Goal: Information Seeking & Learning: Learn about a topic

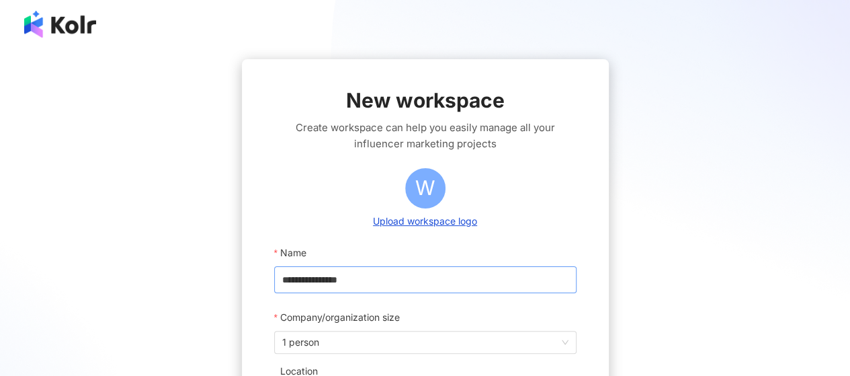
scroll to position [202, 0]
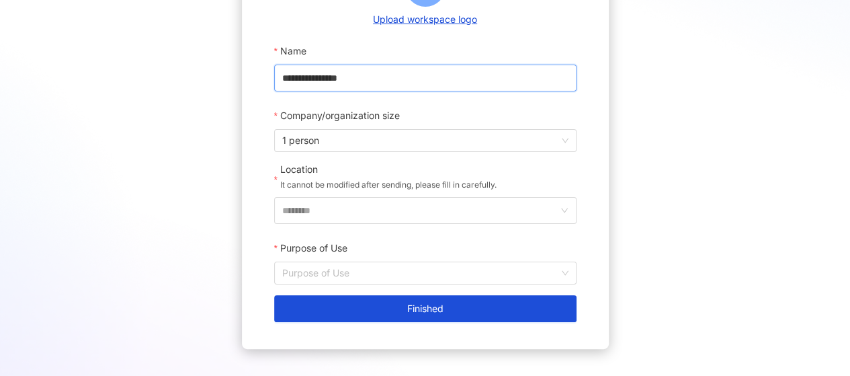
click at [376, 77] on input "**********" at bounding box center [425, 77] width 302 height 27
click at [377, 146] on span "1 person" at bounding box center [425, 140] width 286 height 21
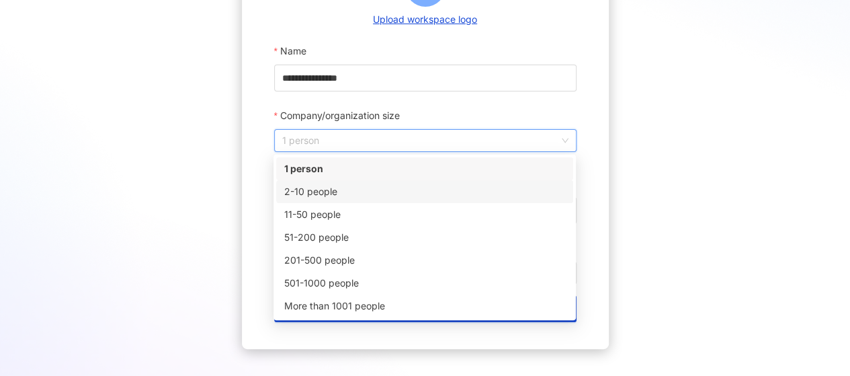
click at [360, 194] on div "2-10 people" at bounding box center [424, 191] width 281 height 15
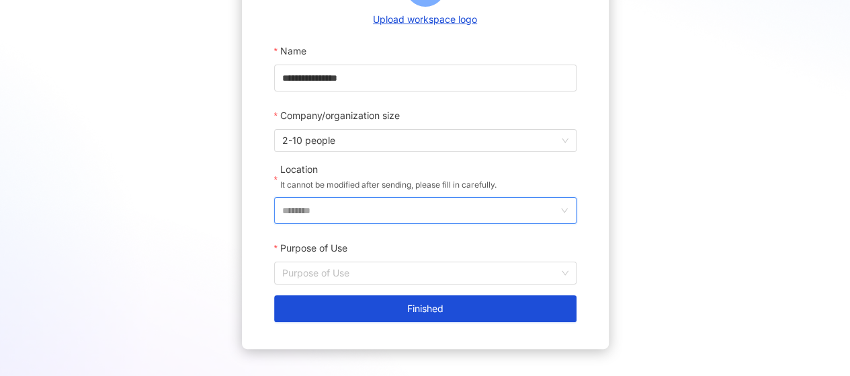
click at [363, 198] on input "********" at bounding box center [419, 211] width 275 height 26
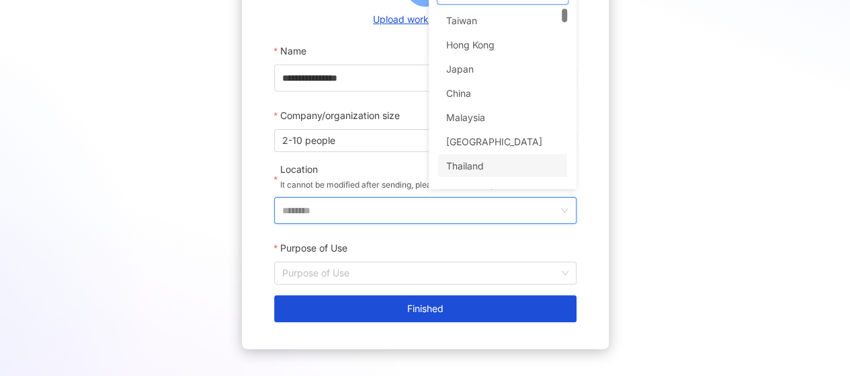
click at [481, 166] on div "Taiwan Hong Kong Japan China Malaysia Singapore Thailand Vietnam" at bounding box center [502, 105] width 129 height 193
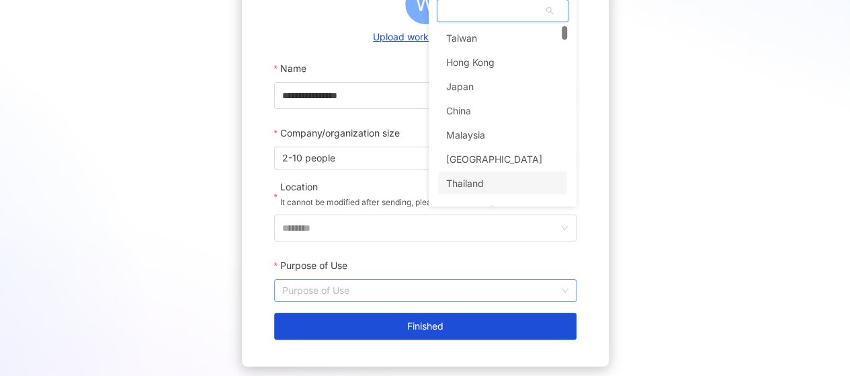
click at [346, 294] on input "Purpose of Use" at bounding box center [425, 289] width 286 height 21
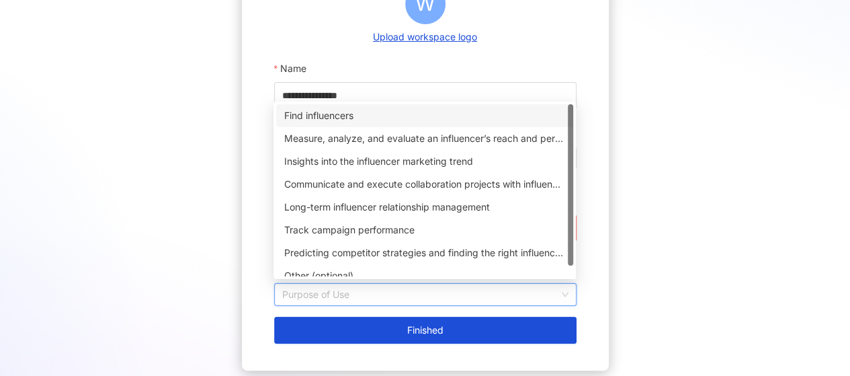
click at [316, 114] on div "Find influencers" at bounding box center [424, 115] width 281 height 15
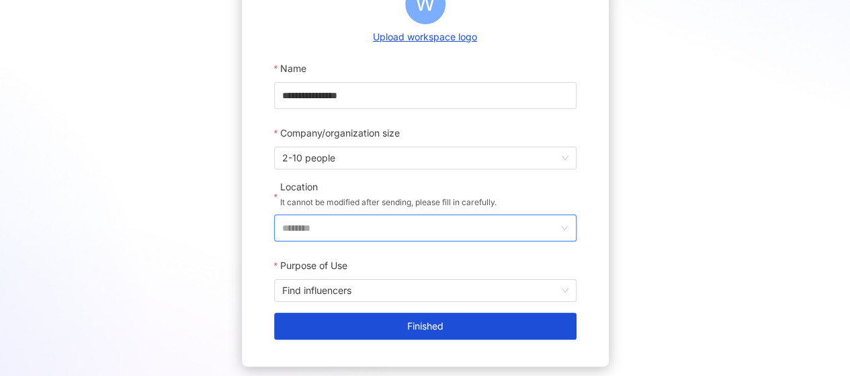
click at [349, 222] on input "********" at bounding box center [419, 228] width 275 height 26
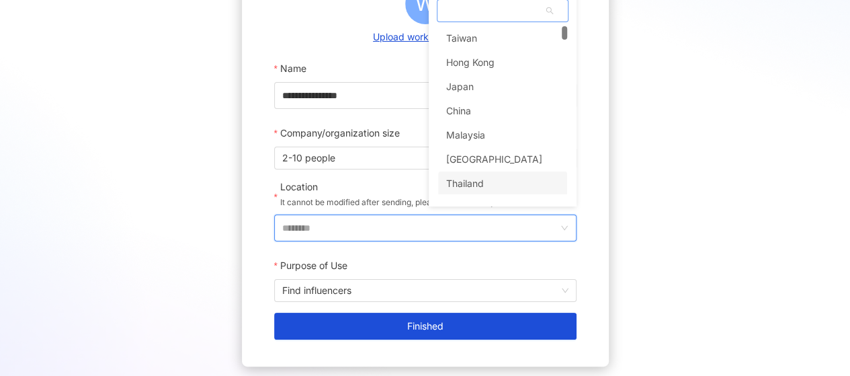
click at [474, 183] on div "Thailand" at bounding box center [465, 183] width 38 height 24
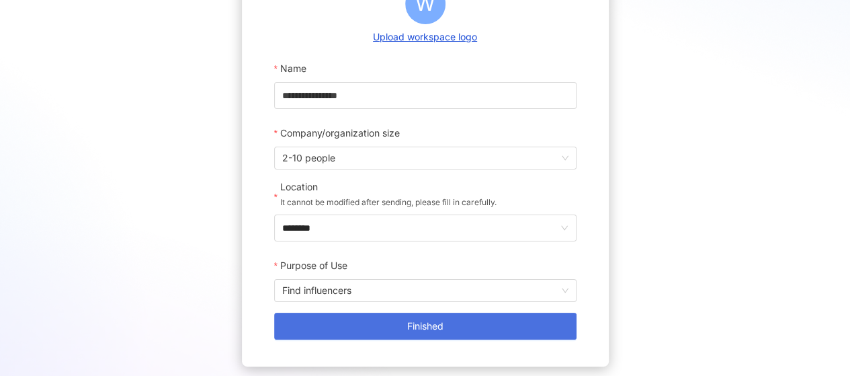
click at [411, 320] on span "Finished" at bounding box center [425, 325] width 36 height 11
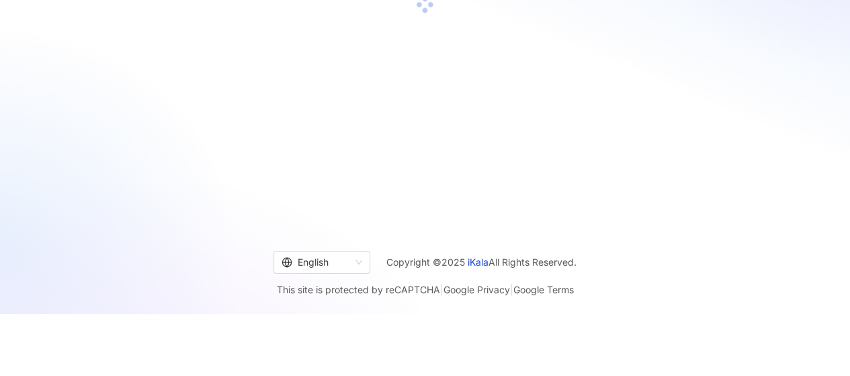
scroll to position [62, 0]
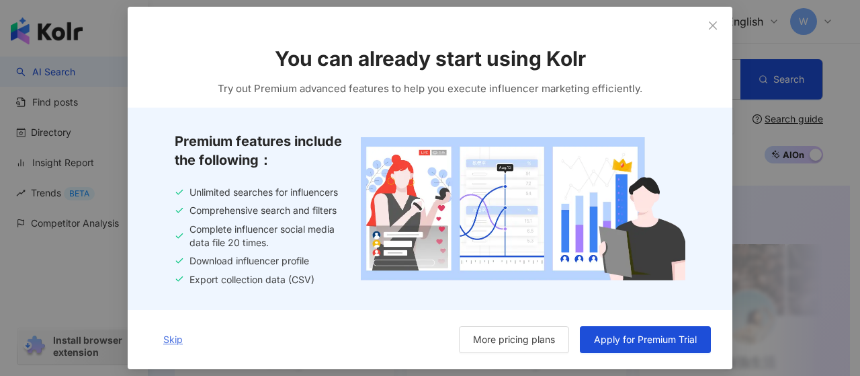
click at [173, 337] on span "Skip" at bounding box center [172, 339] width 19 height 11
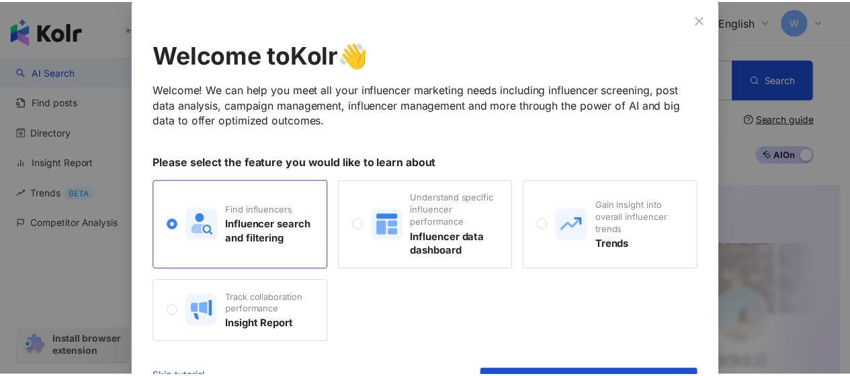
scroll to position [119, 0]
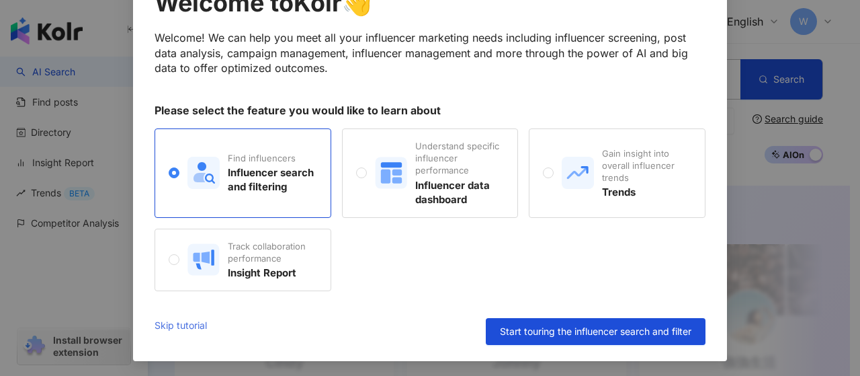
click at [184, 321] on link "Skip tutorial" at bounding box center [181, 331] width 52 height 27
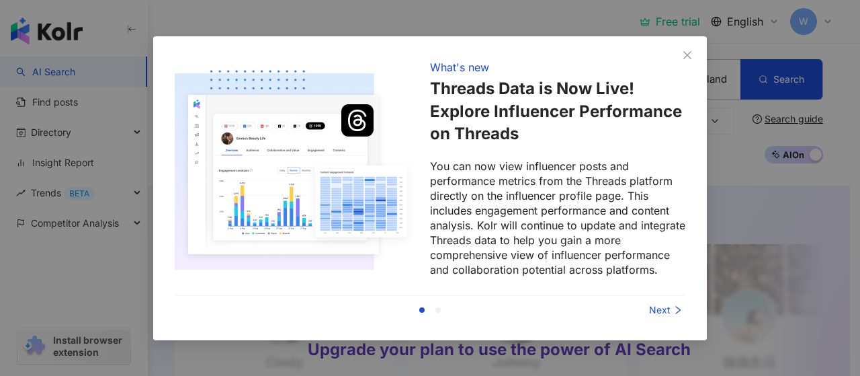
click at [660, 310] on div "Next" at bounding box center [634, 309] width 101 height 15
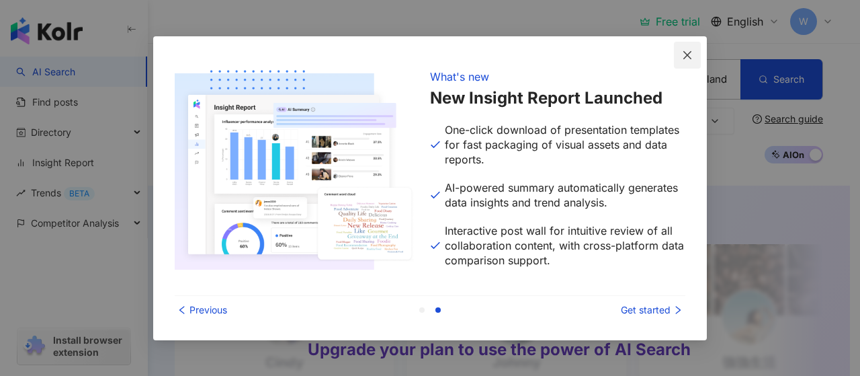
click at [683, 54] on icon "close" at bounding box center [687, 55] width 11 height 11
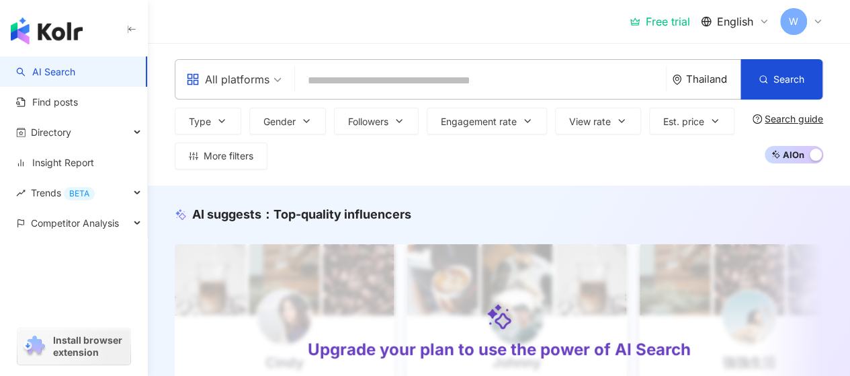
click at [343, 90] on input "search" at bounding box center [480, 81] width 360 height 26
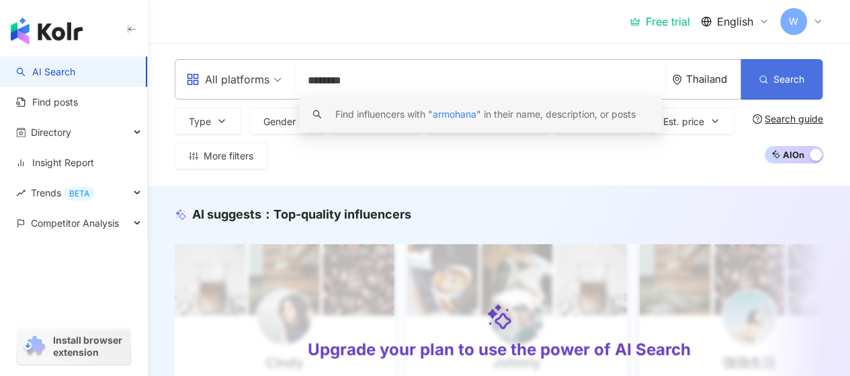
click at [774, 77] on span "Search" at bounding box center [788, 79] width 31 height 11
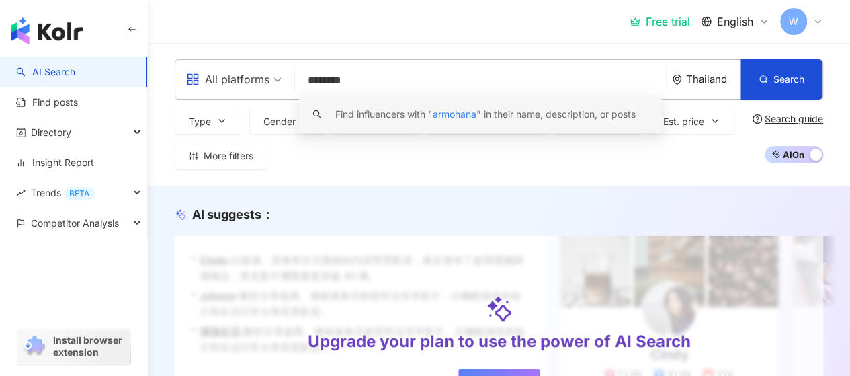
drag, startPoint x: 359, startPoint y: 82, endPoint x: 298, endPoint y: 82, distance: 60.5
click at [298, 82] on div "All platforms ******** Thailand Search keyword Find influencers with " armohana…" at bounding box center [499, 79] width 648 height 40
paste input "*"
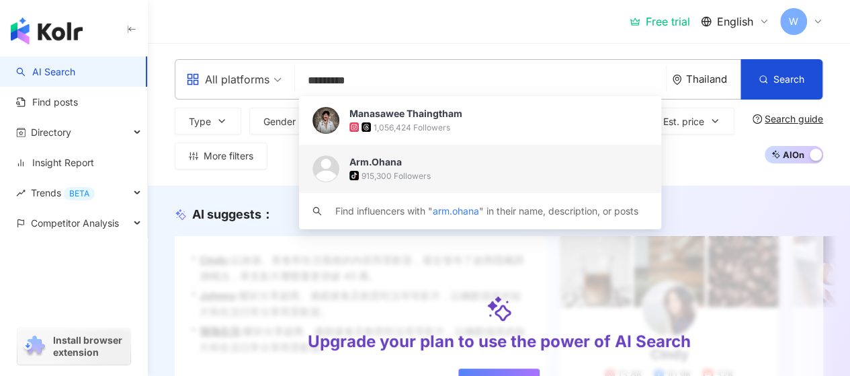
type input "*********"
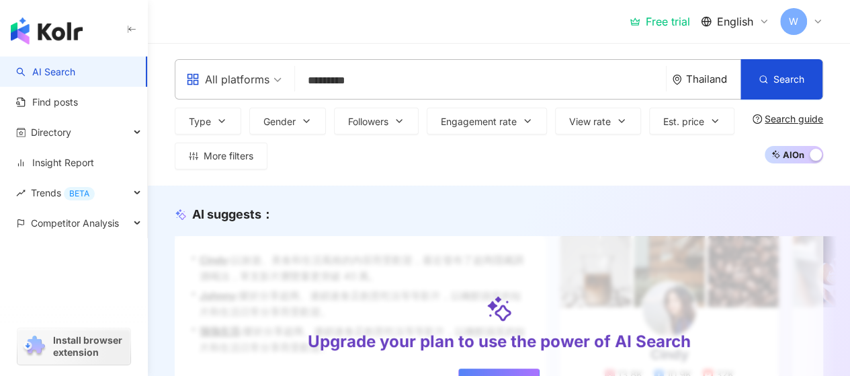
click at [380, 78] on input "*********" at bounding box center [480, 81] width 360 height 26
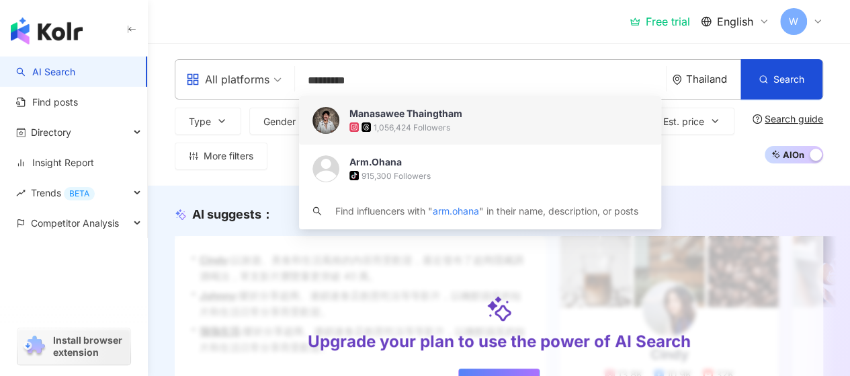
click at [328, 111] on img at bounding box center [325, 120] width 27 height 27
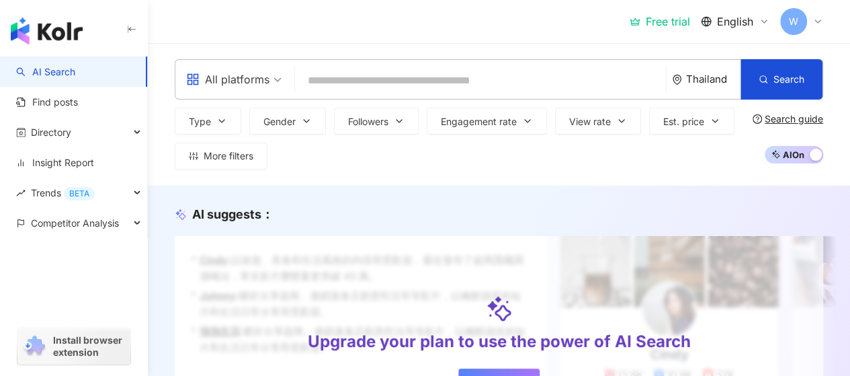
click at [387, 76] on input "search" at bounding box center [480, 81] width 360 height 26
paste input "*********"
type input "*********"
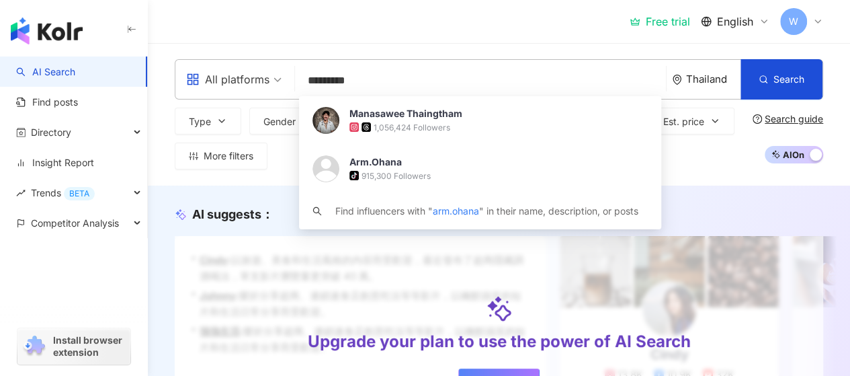
click at [331, 128] on img at bounding box center [325, 120] width 27 height 27
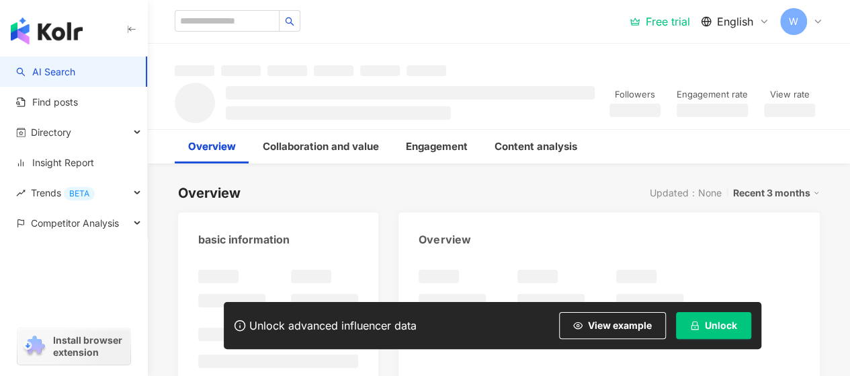
click at [712, 328] on span "Unlock" at bounding box center [721, 325] width 32 height 11
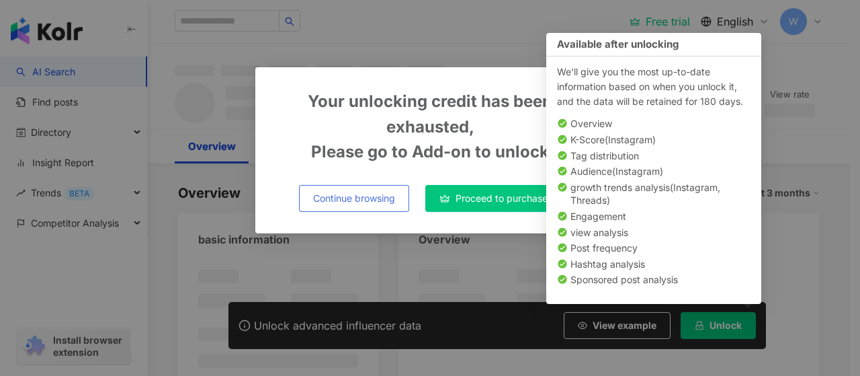
click at [338, 195] on span "Continue browsing" at bounding box center [354, 198] width 82 height 11
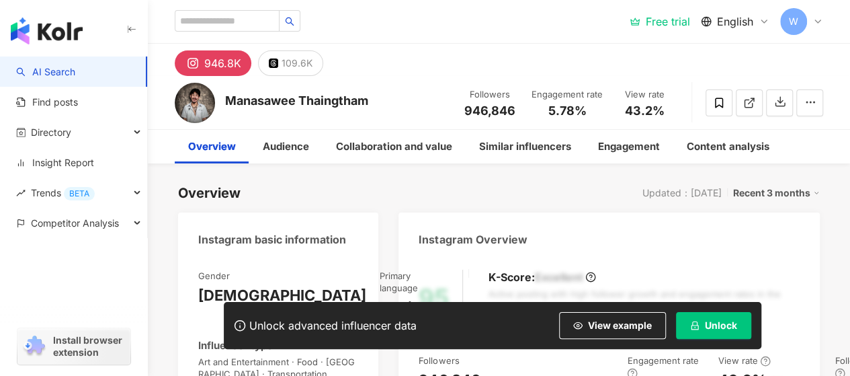
click at [713, 327] on span "Unlock" at bounding box center [721, 325] width 32 height 11
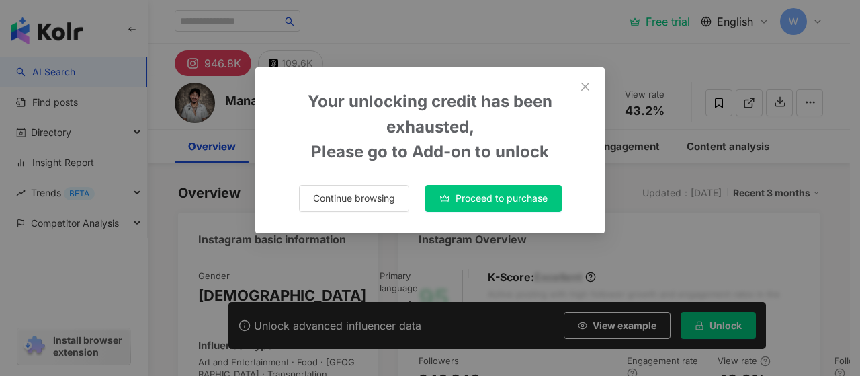
click at [489, 195] on span "Proceed to purchase" at bounding box center [501, 198] width 92 height 11
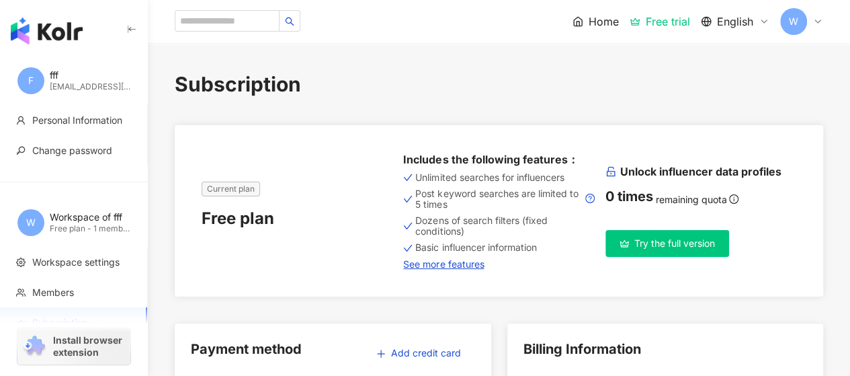
click at [680, 240] on span "Try the full version" at bounding box center [674, 243] width 81 height 11
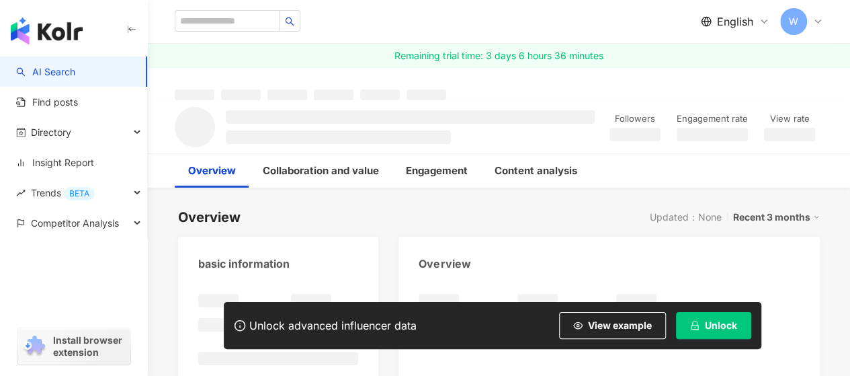
scroll to position [1, 0]
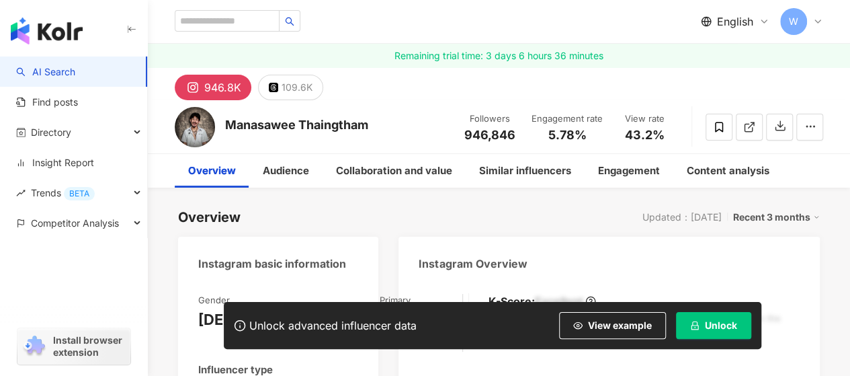
click at [703, 326] on button "Unlock" at bounding box center [713, 325] width 75 height 27
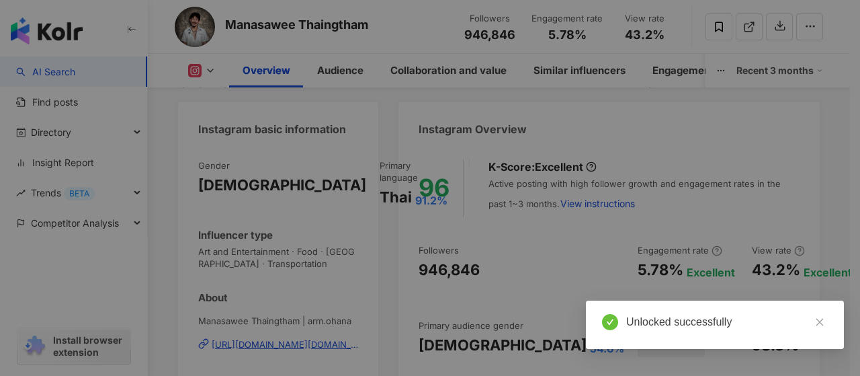
click at [520, 195] on div "Another collaborator has already unlocked the influencer data. Since the data o…" at bounding box center [430, 188] width 860 height 376
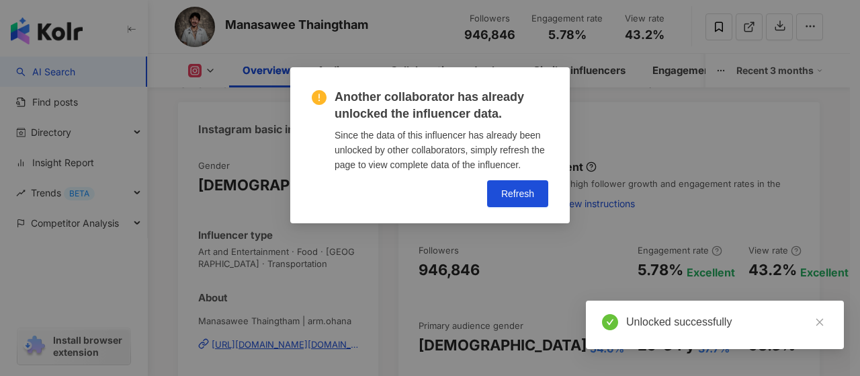
click at [515, 195] on div "Another collaborator has already unlocked the influencer data. Since the data o…" at bounding box center [430, 188] width 860 height 376
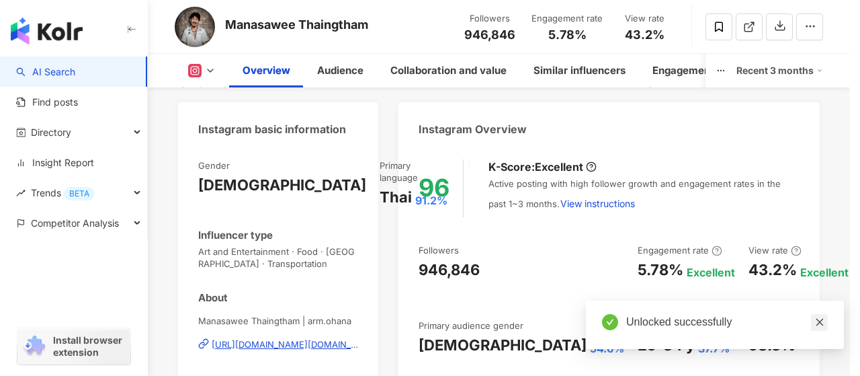
click at [533, 188] on div "Another collaborator has already unlocked the influencer data. Since the data o…" at bounding box center [430, 188] width 860 height 376
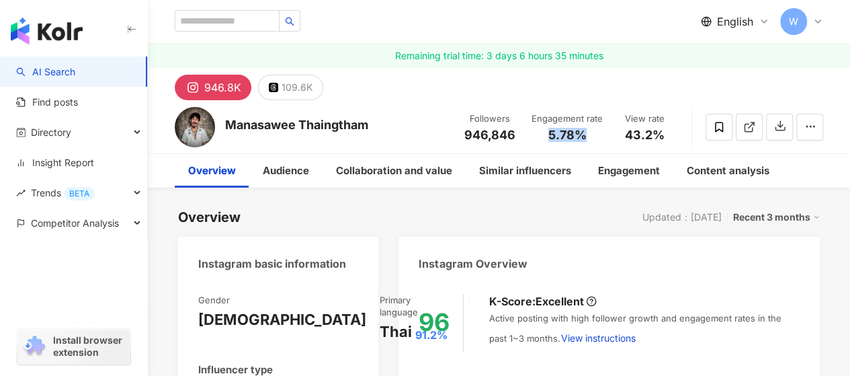
drag, startPoint x: 545, startPoint y: 136, endPoint x: 586, endPoint y: 130, distance: 41.5
click at [586, 130] on div "5.78%" at bounding box center [566, 134] width 71 height 13
copy span "5.78%"
drag, startPoint x: 627, startPoint y: 132, endPoint x: 660, endPoint y: 132, distance: 33.6
click at [660, 132] on span "43.2%" at bounding box center [645, 134] width 40 height 13
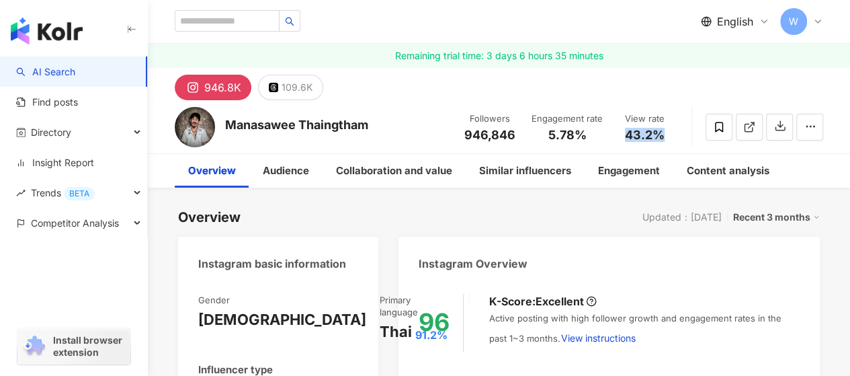
copy span "43.2%"
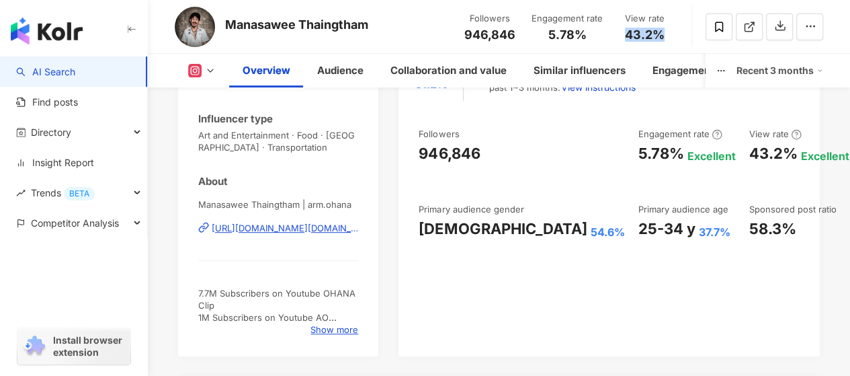
scroll to position [269, 0]
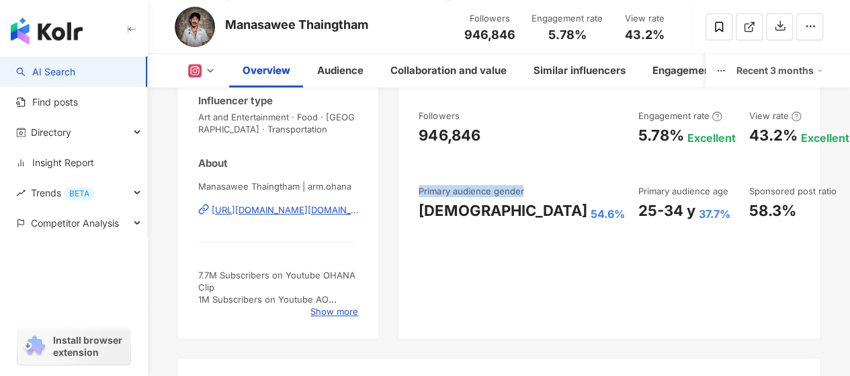
drag, startPoint x: 416, startPoint y: 187, endPoint x: 454, endPoint y: 202, distance: 41.0
click at [454, 202] on div "96 K-Score : Excellent Active posting with high follower growth and engagement …" at bounding box center [608, 174] width 421 height 326
copy div "Primary audience gender"
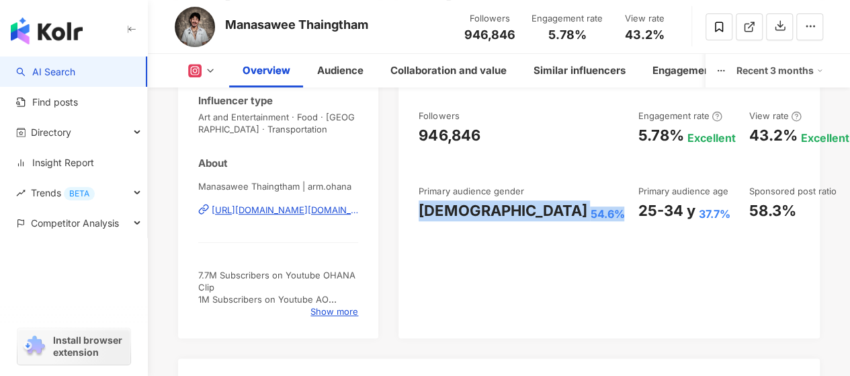
drag, startPoint x: 511, startPoint y: 226, endPoint x: 415, endPoint y: 226, distance: 96.1
click at [415, 226] on div "96 K-Score : Excellent Active posting with high follower growth and engagement …" at bounding box center [608, 174] width 421 height 326
copy div "[DEMOGRAPHIC_DATA] 54.6%"
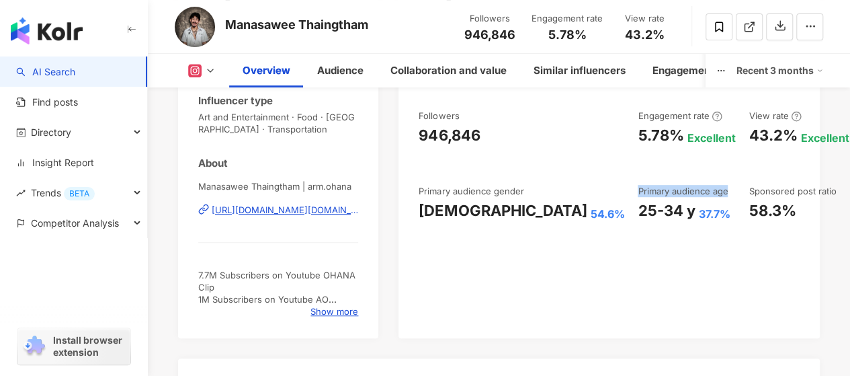
drag, startPoint x: 524, startPoint y: 192, endPoint x: 620, endPoint y: 179, distance: 97.0
click at [620, 179] on div "Followers 946,846 Engagement rate 5.78% Excellent View rate 43.2% Excellent Fol…" at bounding box center [609, 165] width 381 height 112
copy div "Primary audience age"
drag, startPoint x: 523, startPoint y: 212, endPoint x: 612, endPoint y: 210, distance: 89.4
click at [638, 210] on div "25-34 y 37.7%" at bounding box center [686, 210] width 97 height 21
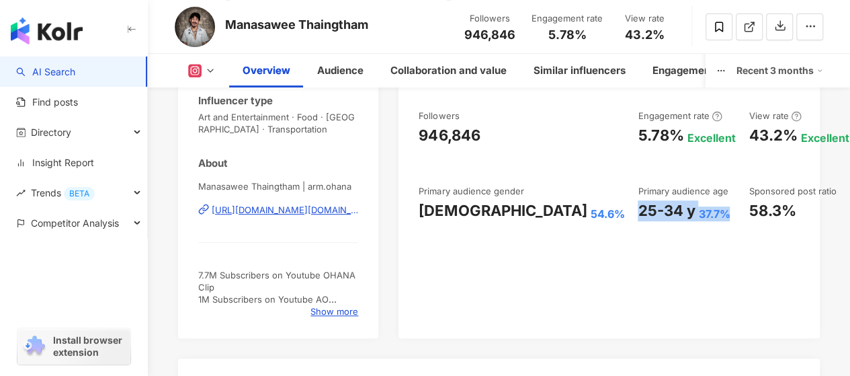
copy div "25-34 y 37.7%"
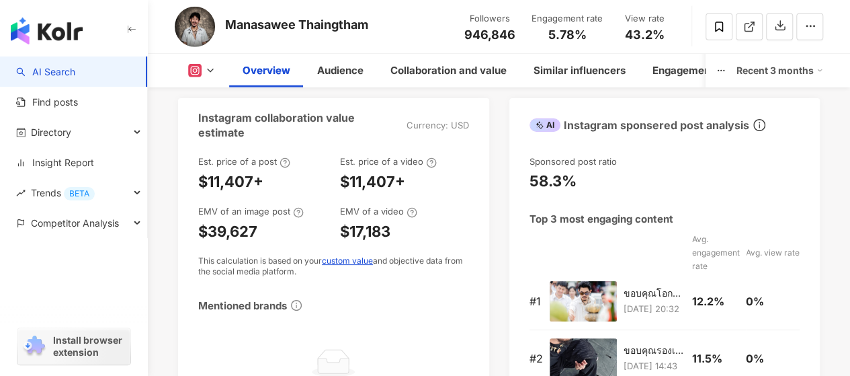
scroll to position [0, 0]
